Goal: Task Accomplishment & Management: Use online tool/utility

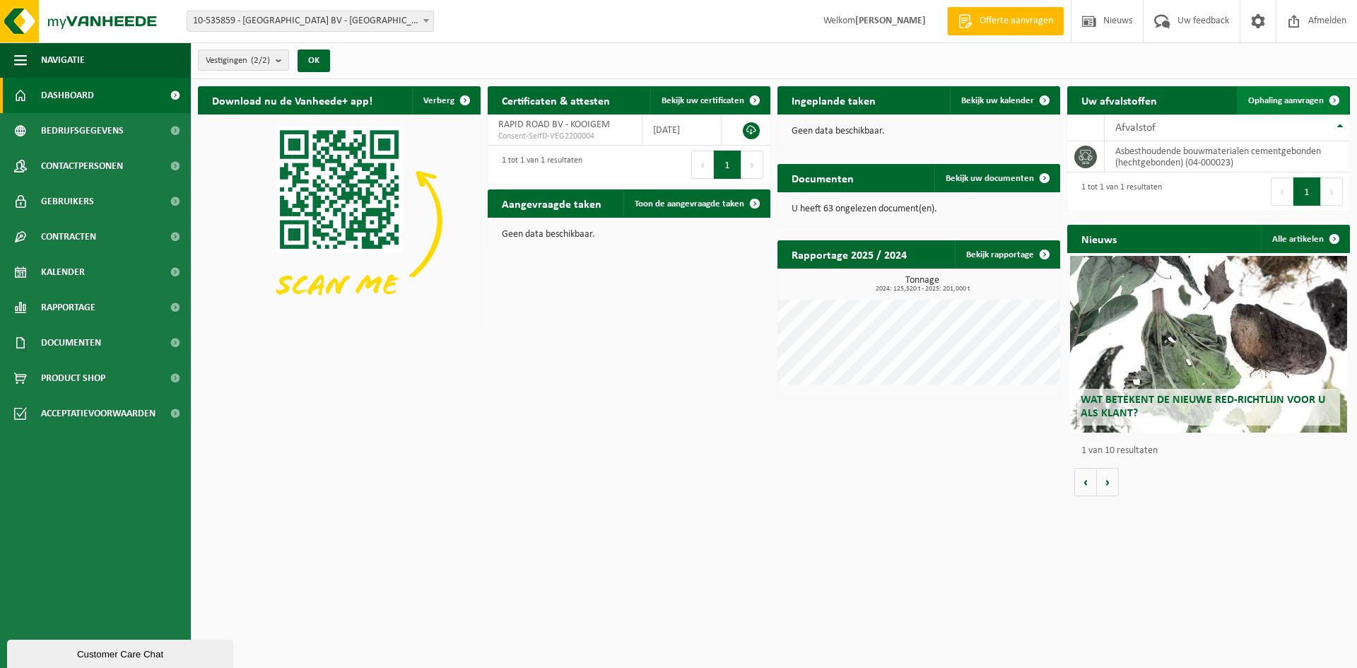
click at [1262, 98] on span "Ophaling aanvragen" at bounding box center [1286, 100] width 76 height 9
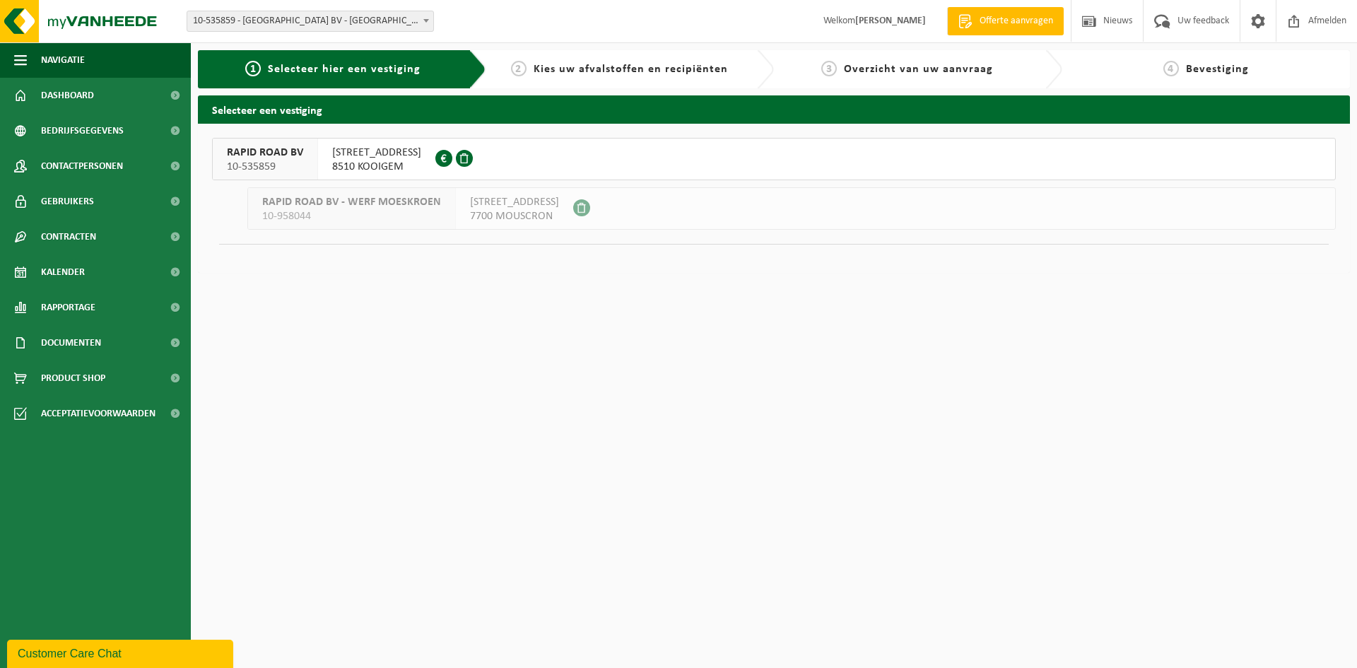
click at [303, 148] on div "RAPID ROAD BV 10-535859" at bounding box center [265, 159] width 105 height 41
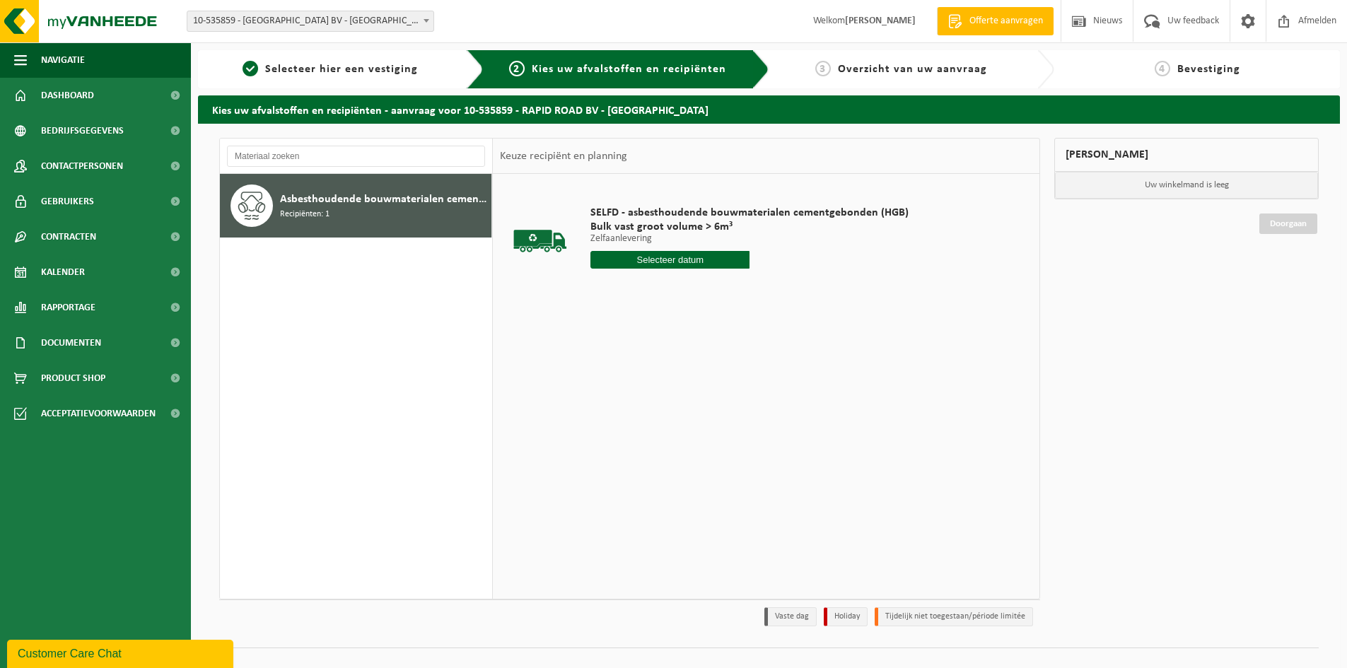
click at [682, 262] on input "text" at bounding box center [669, 260] width 159 height 18
click at [624, 384] on div "16" at bounding box center [628, 385] width 25 height 23
type input "Van 2025-09-16"
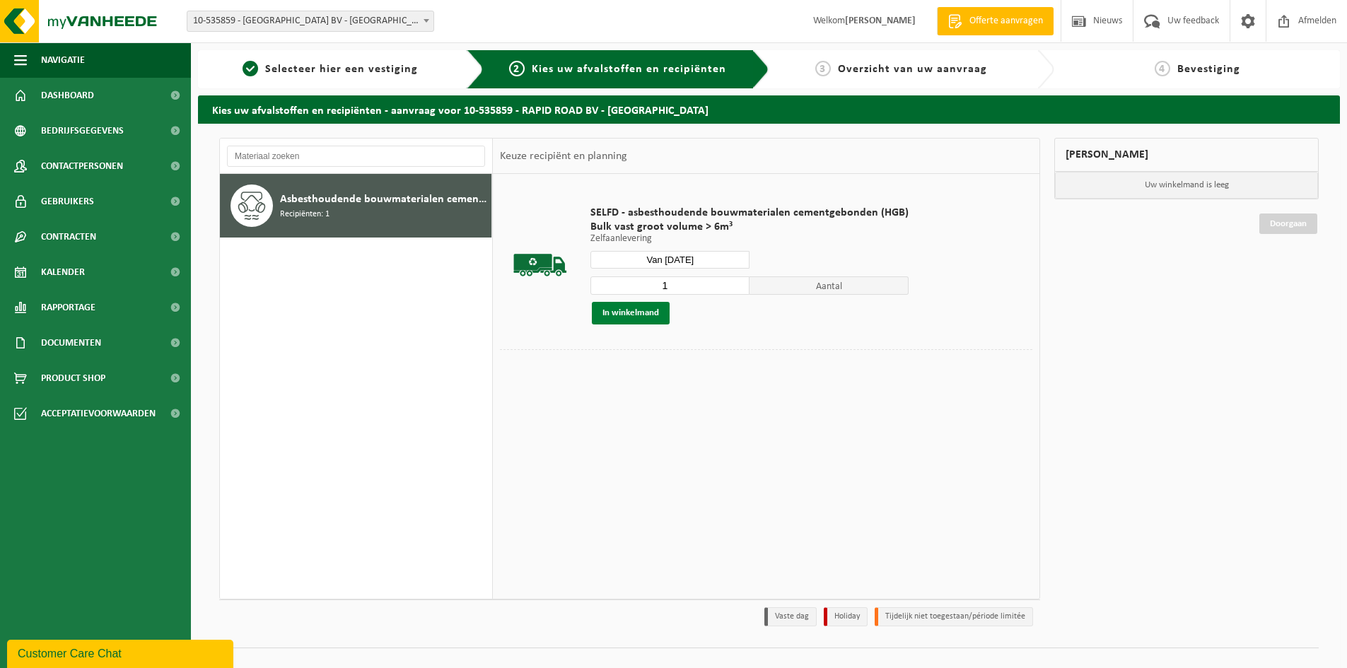
click at [631, 322] on button "In winkelmand" at bounding box center [631, 313] width 78 height 23
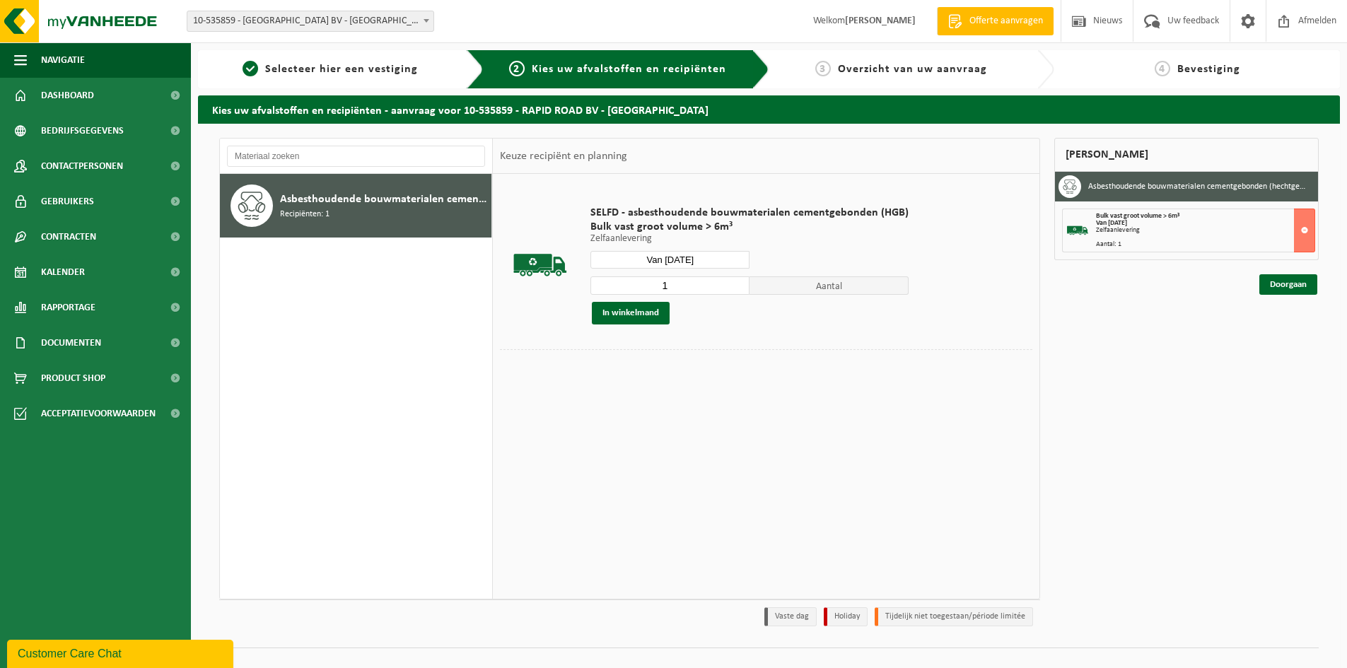
click at [1252, 287] on div "Mijn winkelmand Asbesthoudende bouwmaterialen cementgebonden (hechtgebonden) Bu…" at bounding box center [1186, 386] width 279 height 496
click at [1284, 290] on link "Doorgaan" at bounding box center [1288, 284] width 58 height 20
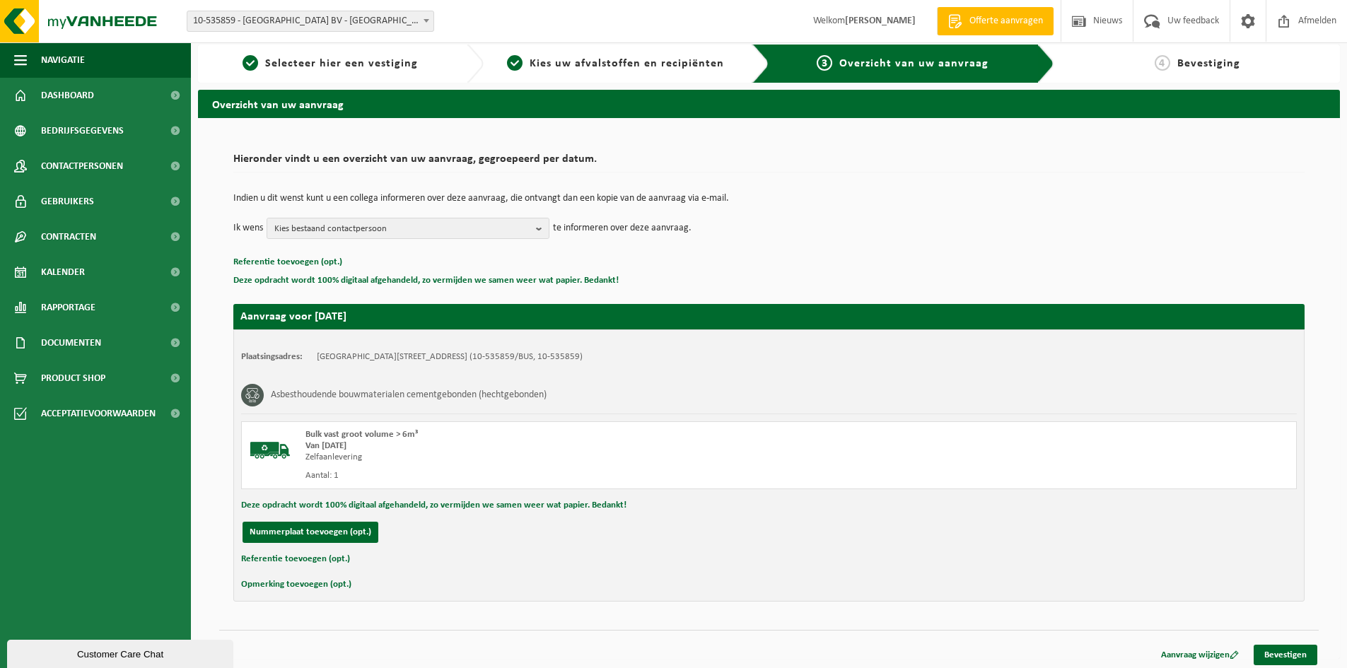
scroll to position [11, 0]
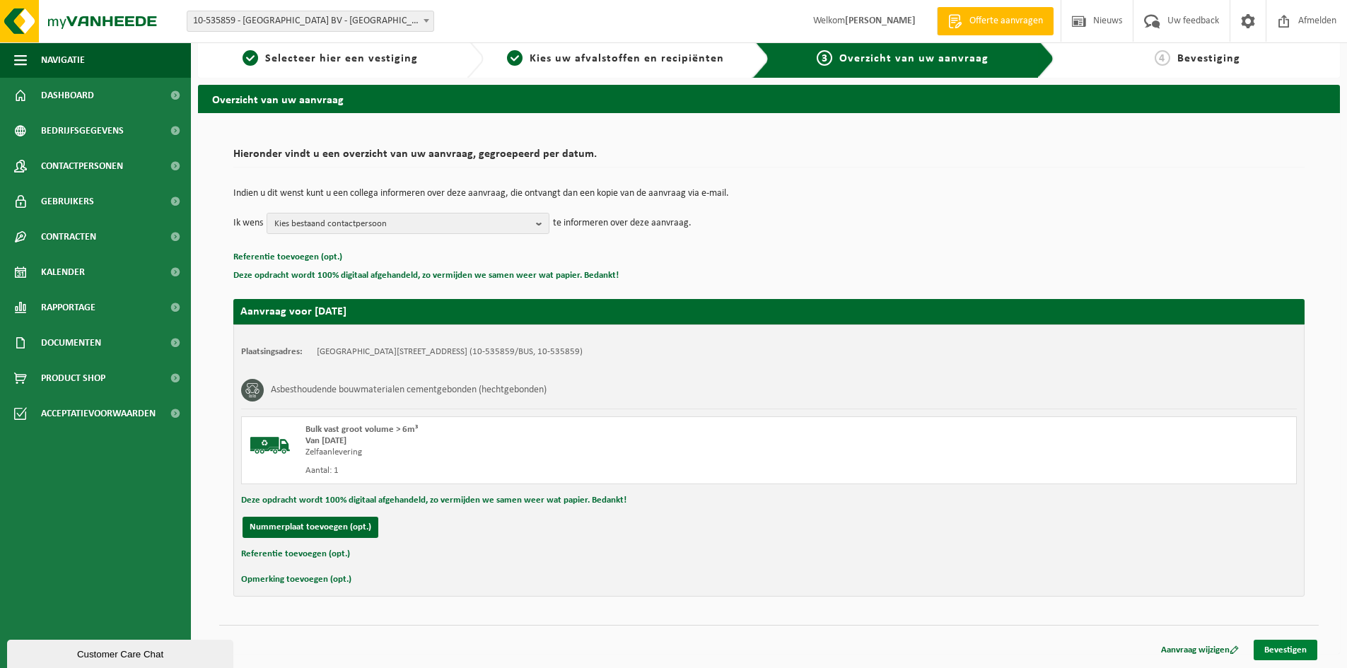
click at [1291, 655] on link "Bevestigen" at bounding box center [1285, 650] width 64 height 20
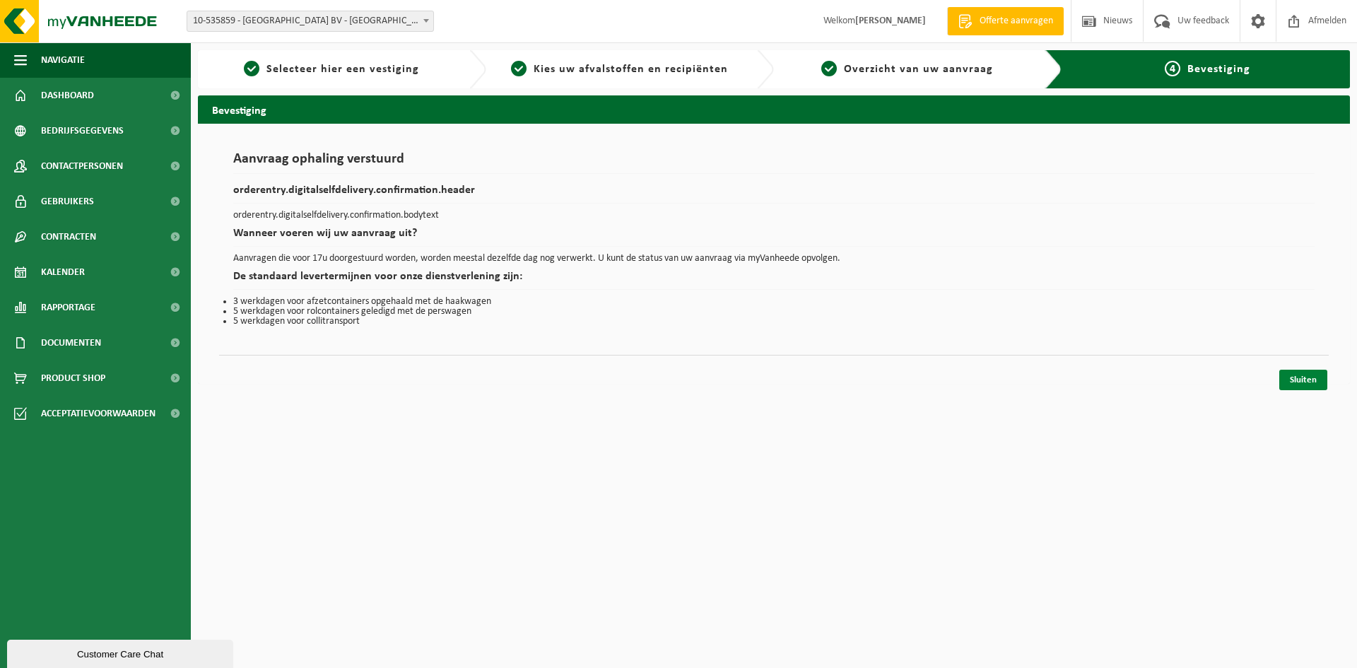
click at [1303, 376] on link "Sluiten" at bounding box center [1303, 380] width 48 height 20
